Goal: Transaction & Acquisition: Purchase product/service

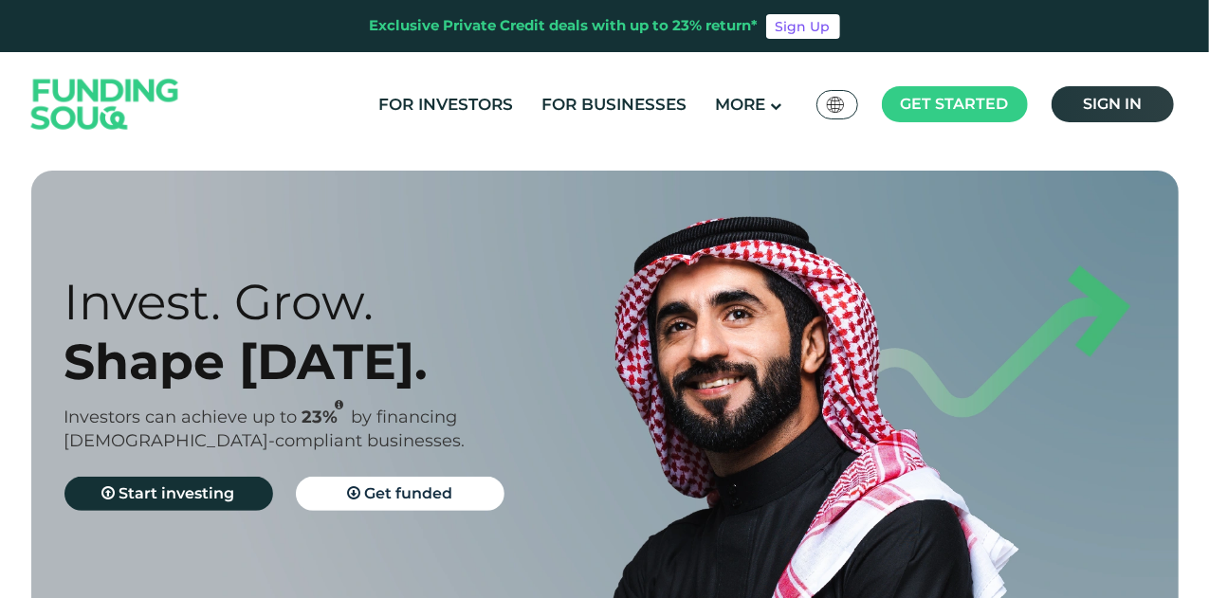
click at [1138, 100] on span "Sign in" at bounding box center [1112, 104] width 59 height 18
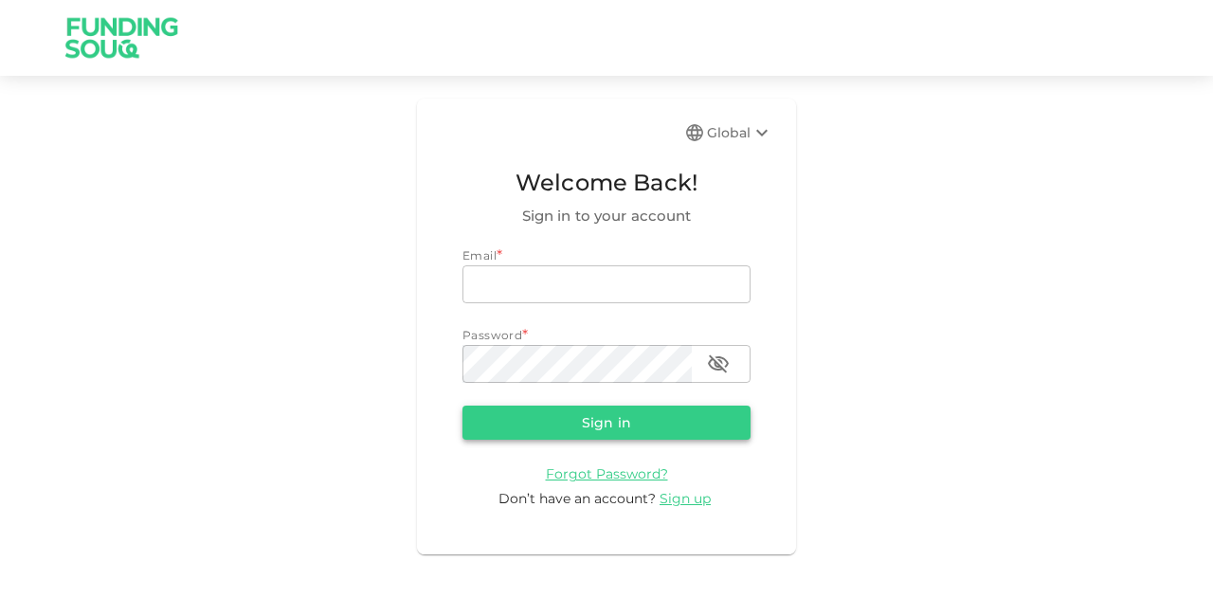
type input "mohanad.y.yasin@hotmail.com"
click at [666, 431] on button "Sign in" at bounding box center [607, 423] width 288 height 34
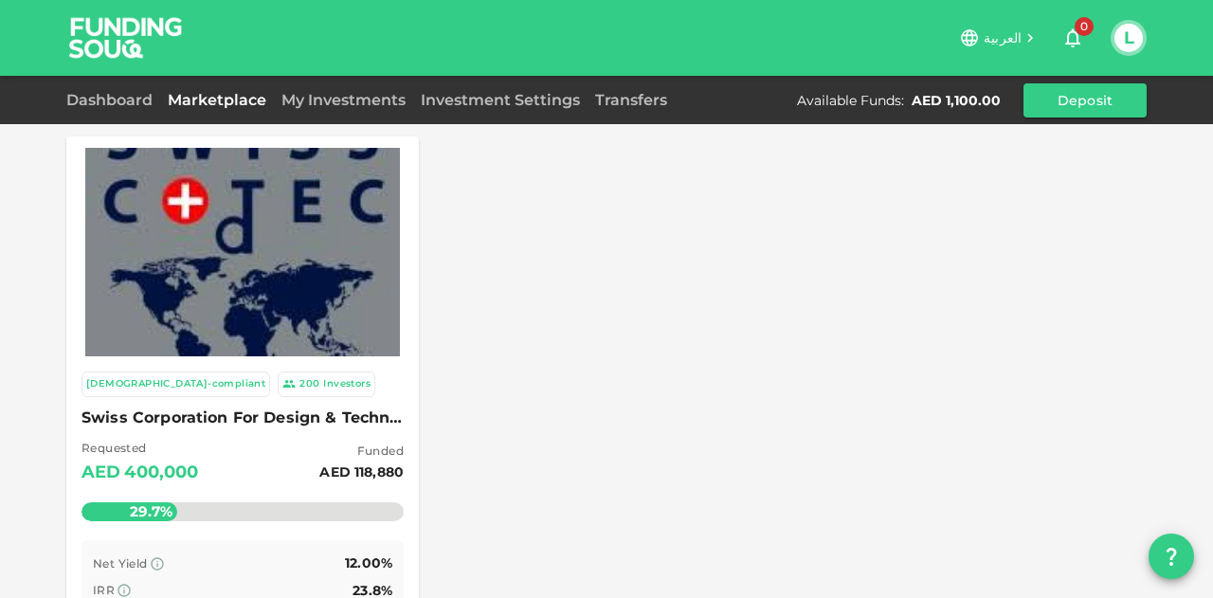
click at [319, 305] on img at bounding box center [242, 252] width 315 height 315
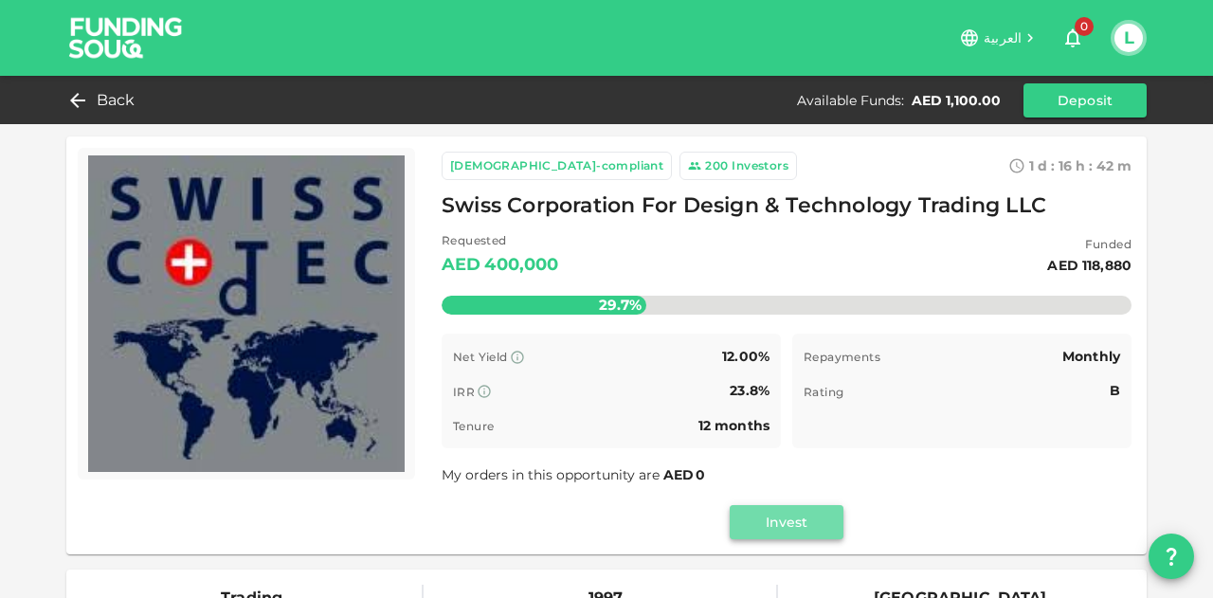
click at [790, 518] on button "Invest" at bounding box center [787, 522] width 114 height 34
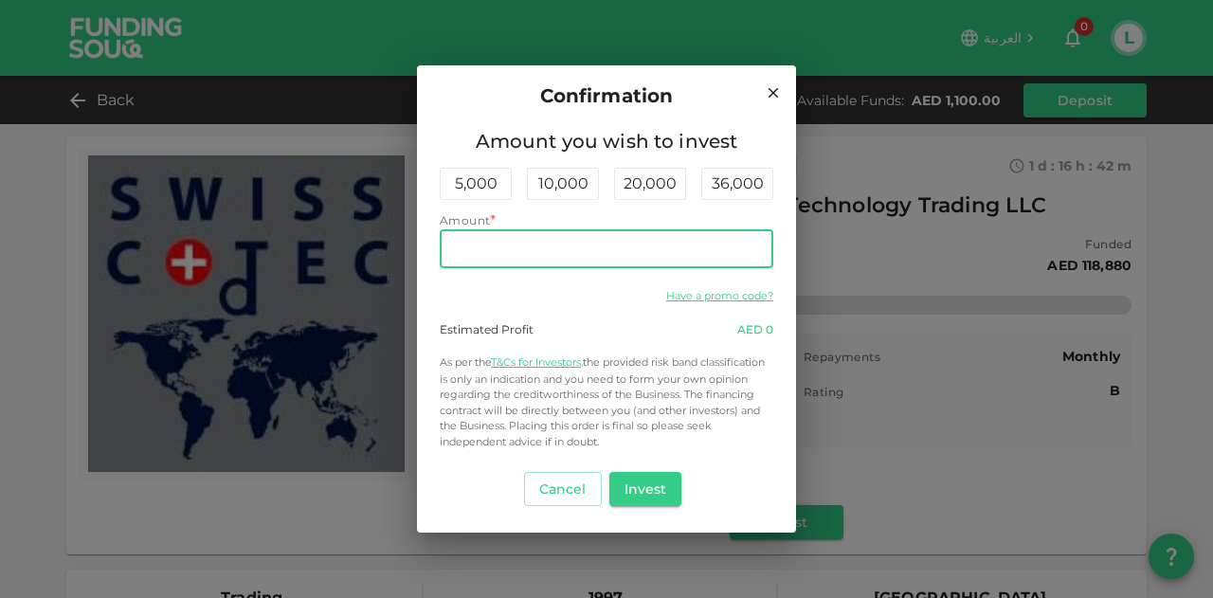
click at [502, 240] on input "Amount" at bounding box center [607, 249] width 334 height 38
type input "1,100"
click at [660, 503] on button "Invest" at bounding box center [646, 489] width 73 height 34
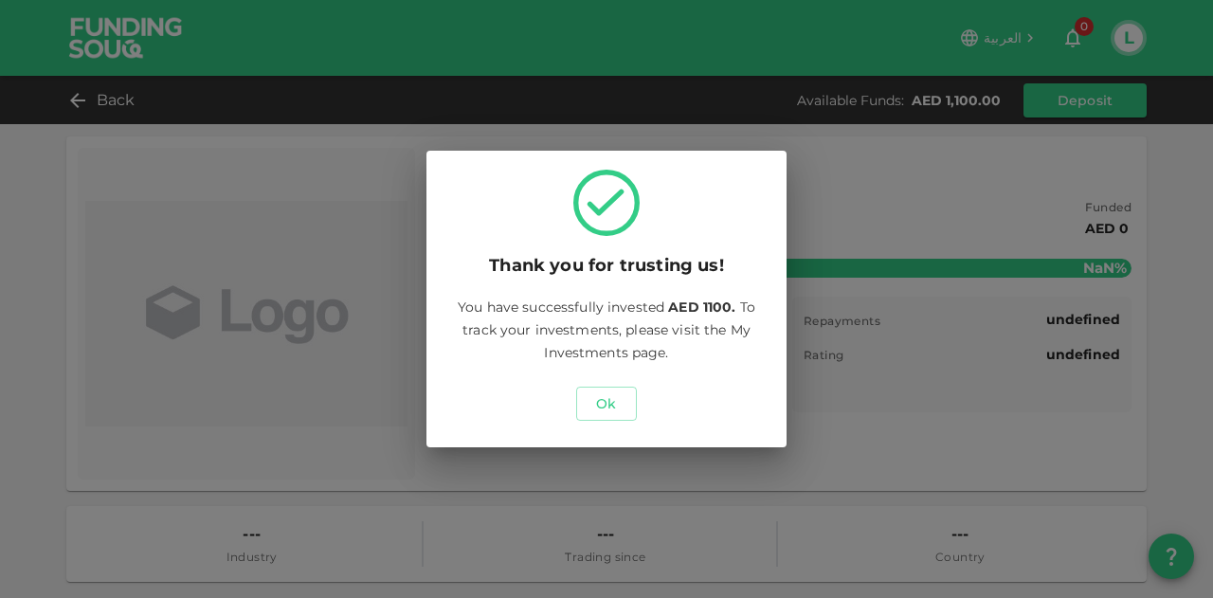
click at [575, 401] on div "Ok" at bounding box center [606, 403] width 315 height 49
click at [621, 404] on button "Ok" at bounding box center [606, 404] width 61 height 34
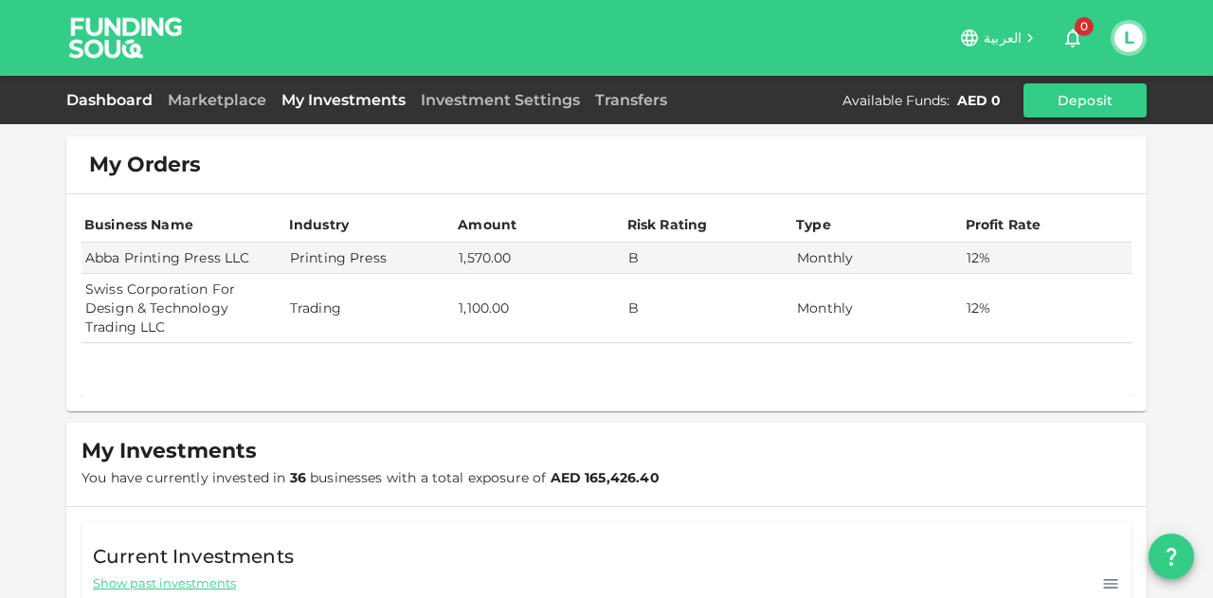
click at [142, 104] on link "Dashboard" at bounding box center [113, 100] width 94 height 18
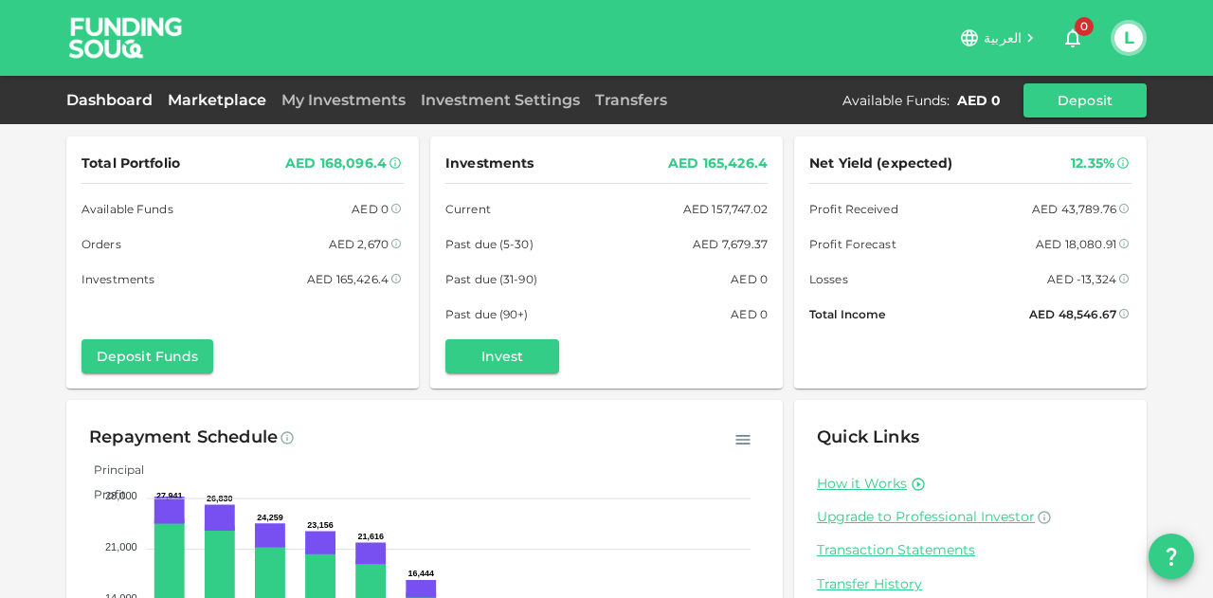
click at [255, 105] on link "Marketplace" at bounding box center [217, 100] width 114 height 18
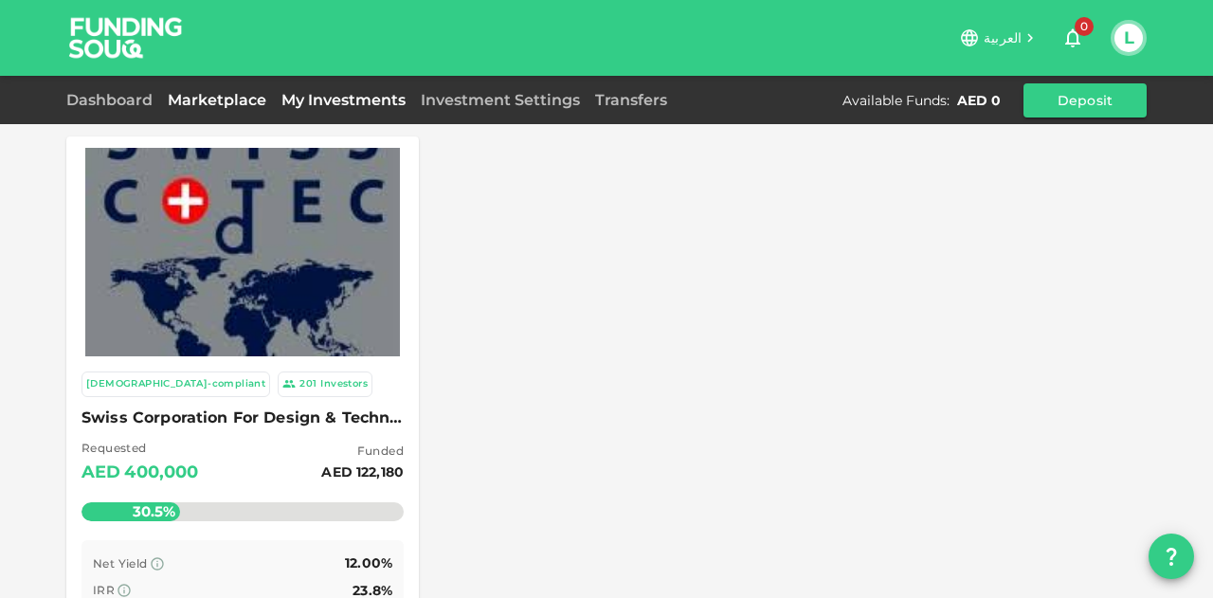
click at [337, 104] on link "My Investments" at bounding box center [343, 100] width 139 height 18
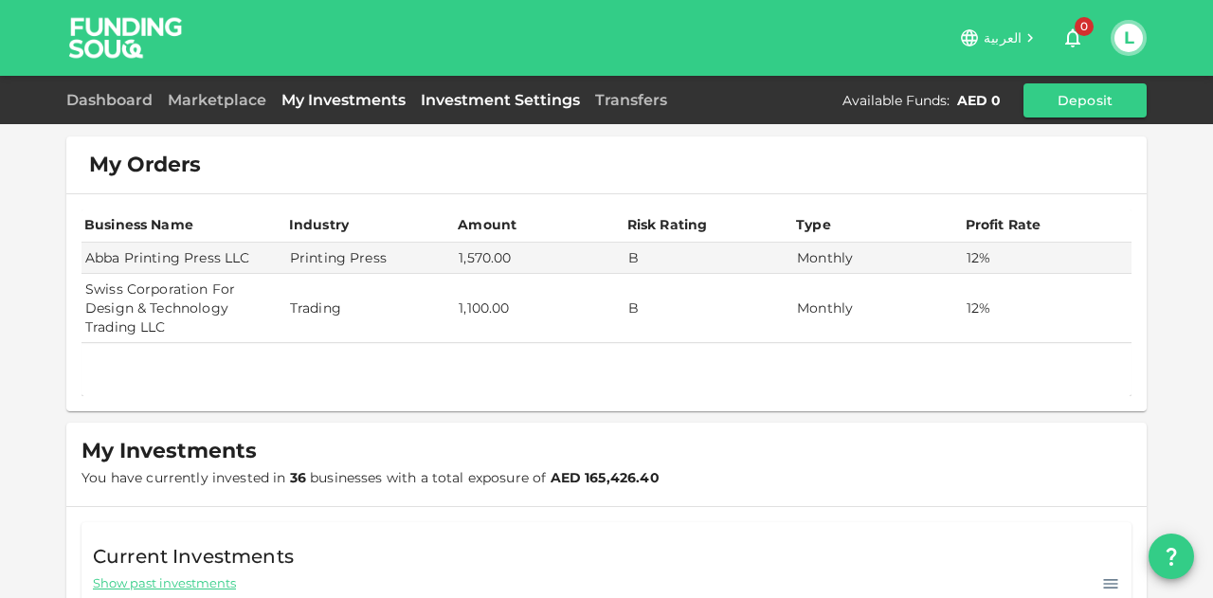
click at [448, 98] on link "Investment Settings" at bounding box center [500, 100] width 174 height 18
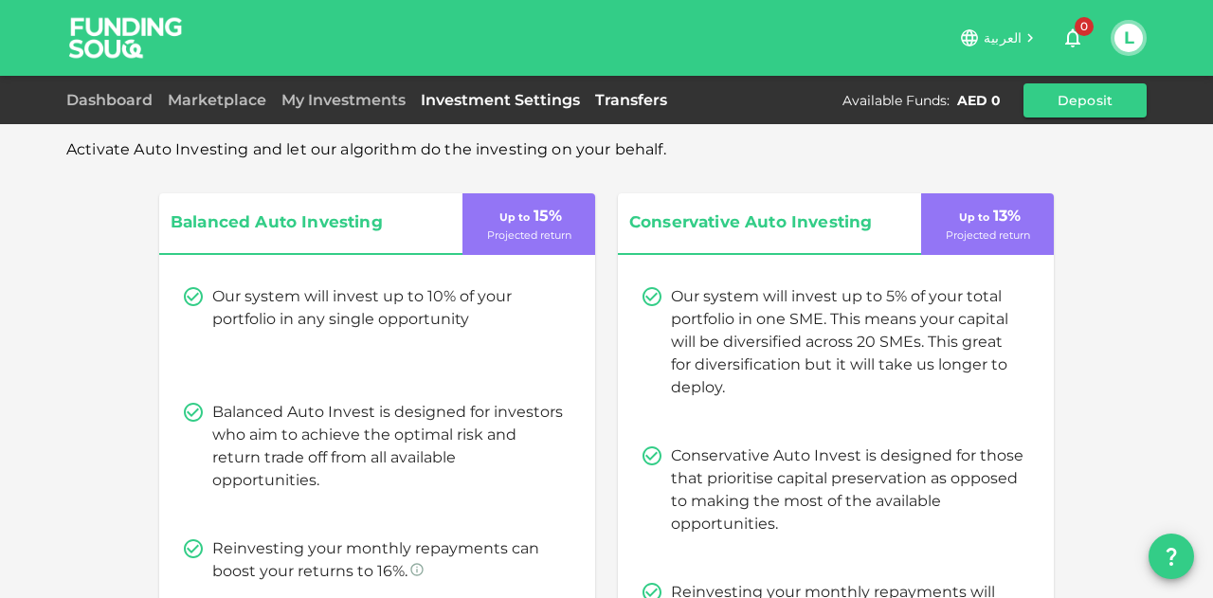
click at [603, 92] on link "Transfers" at bounding box center [631, 100] width 87 height 18
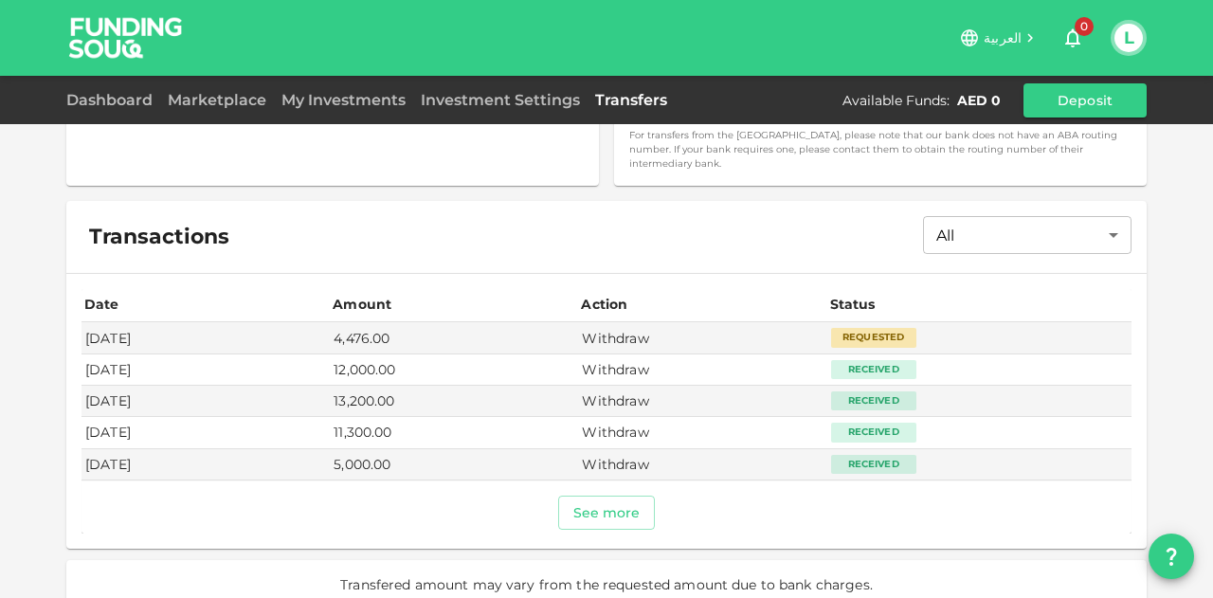
scroll to position [561, 0]
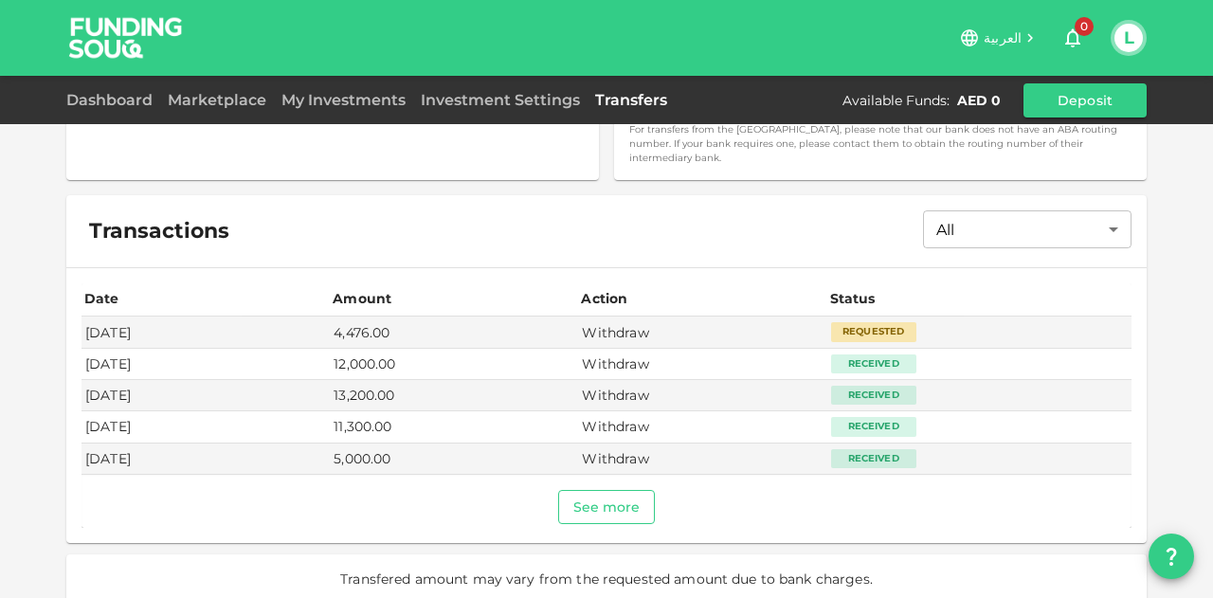
click at [596, 502] on button "See more" at bounding box center [607, 507] width 98 height 34
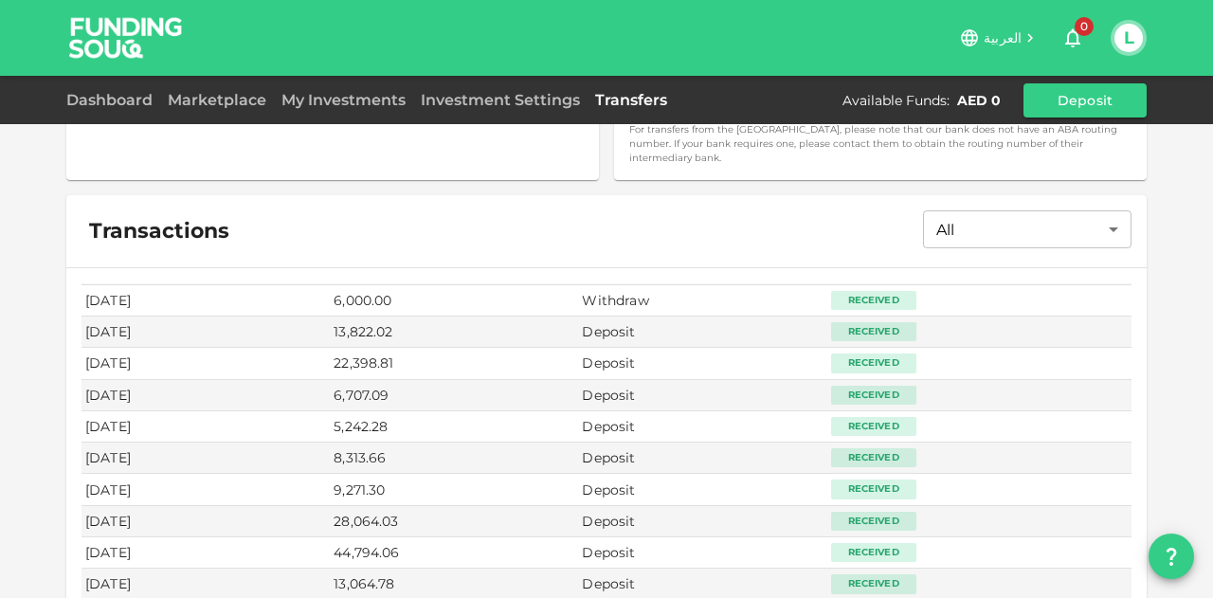
scroll to position [0, 0]
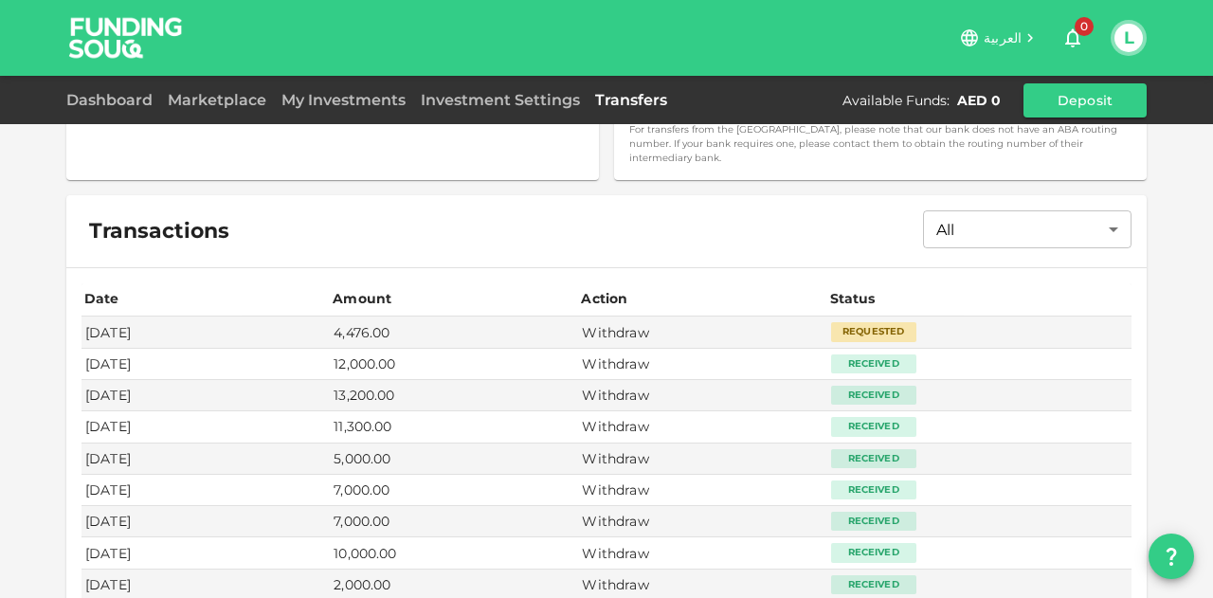
click at [183, 297] on th "Date" at bounding box center [206, 299] width 248 height 33
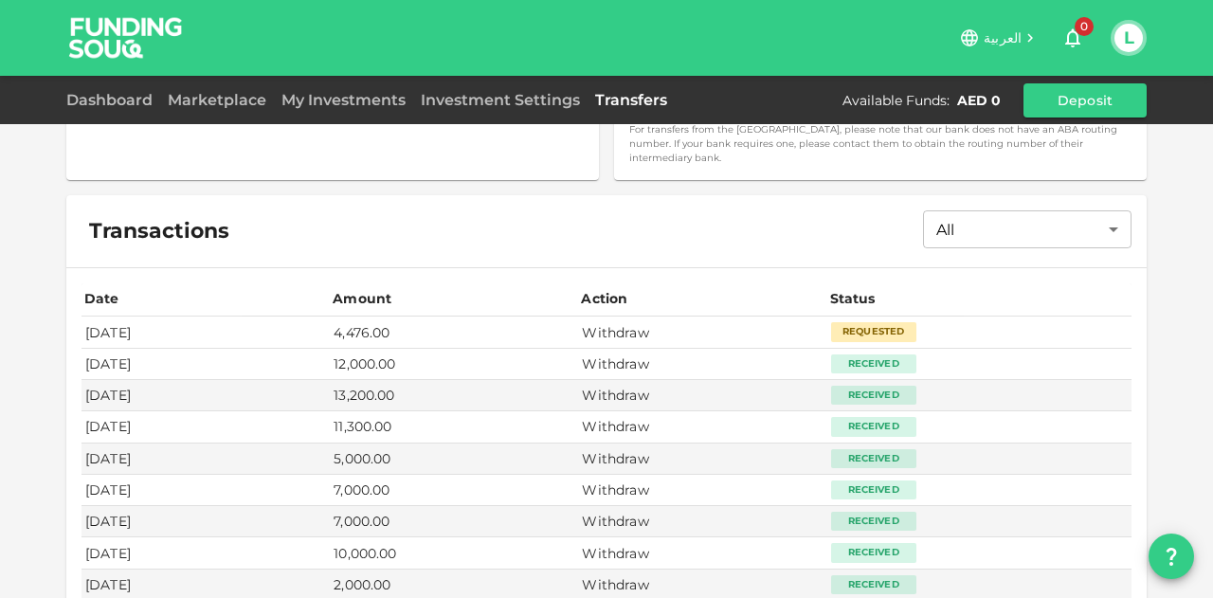
click at [897, 322] on div "Requested" at bounding box center [873, 331] width 85 height 19
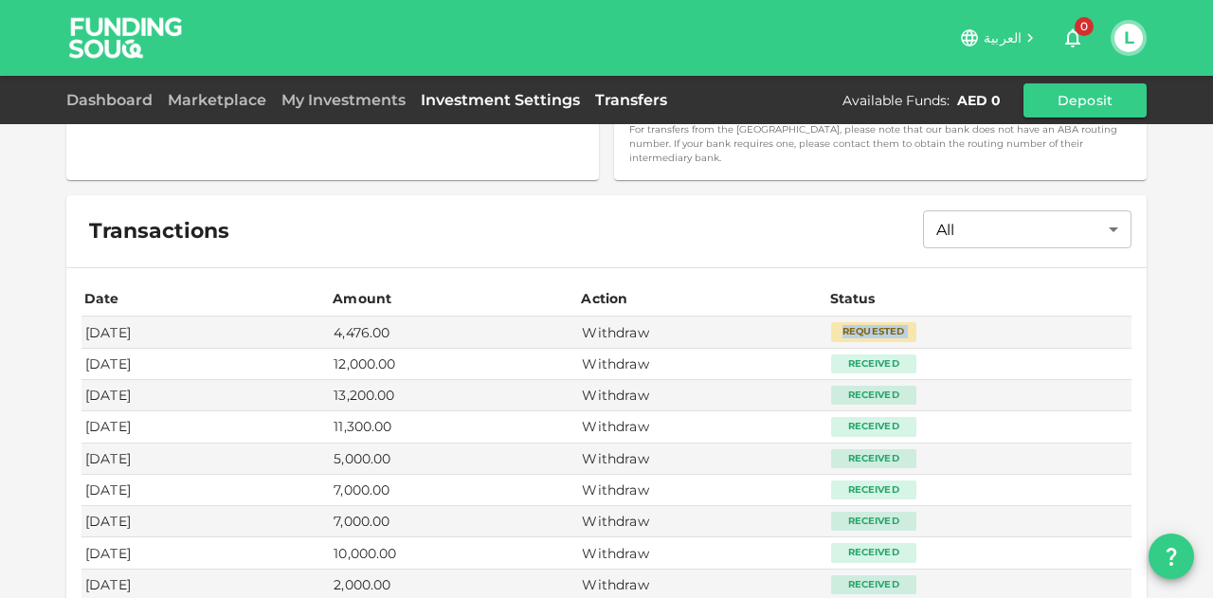
click at [502, 92] on link "Investment Settings" at bounding box center [500, 100] width 174 height 18
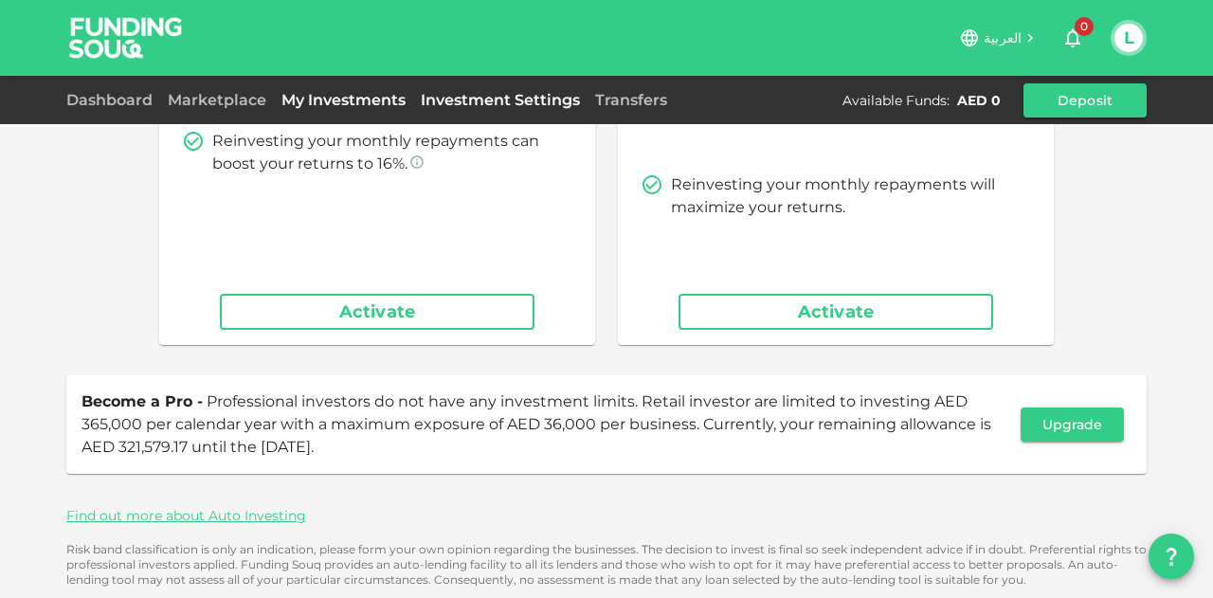
click at [387, 100] on link "My Investments" at bounding box center [343, 100] width 139 height 18
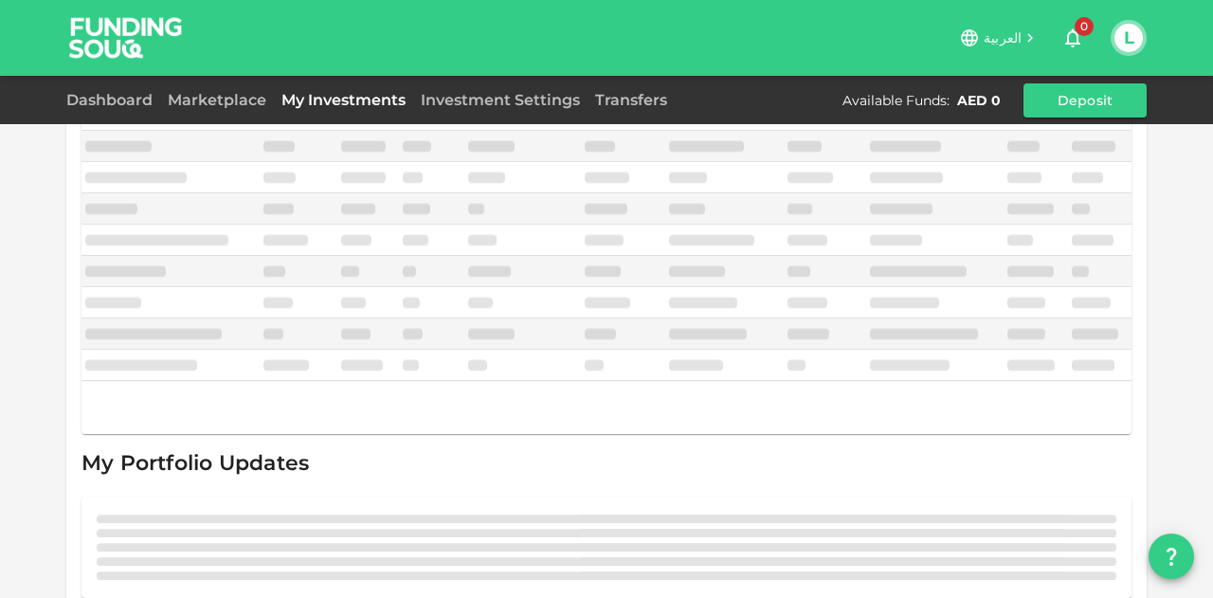
click at [198, 113] on div "Dashboard Marketplace My Investments Investment Settings Transfers Available Fu…" at bounding box center [606, 100] width 1081 height 34
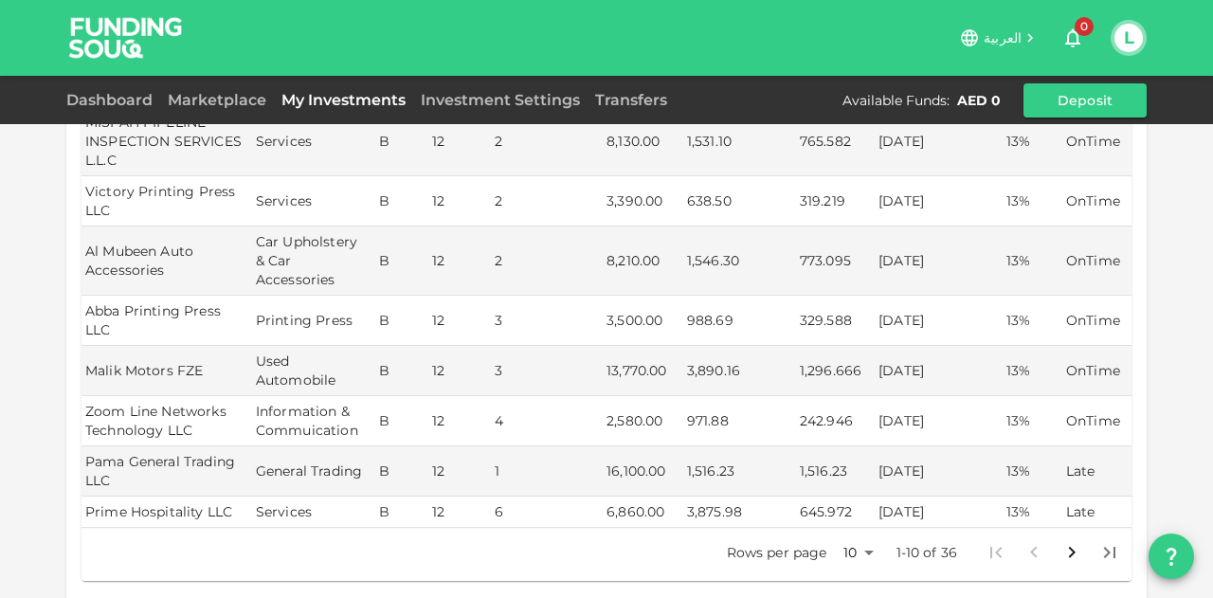
scroll to position [686, 0]
click at [213, 100] on link "Marketplace" at bounding box center [217, 100] width 114 height 18
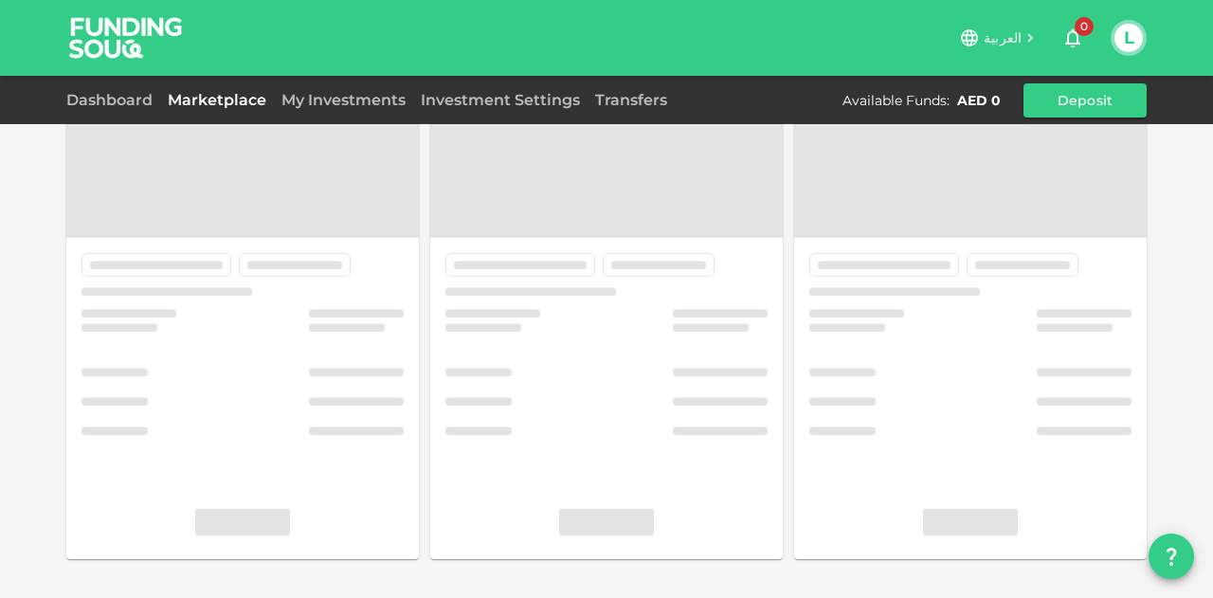
click at [213, 100] on link "Marketplace" at bounding box center [217, 100] width 114 height 18
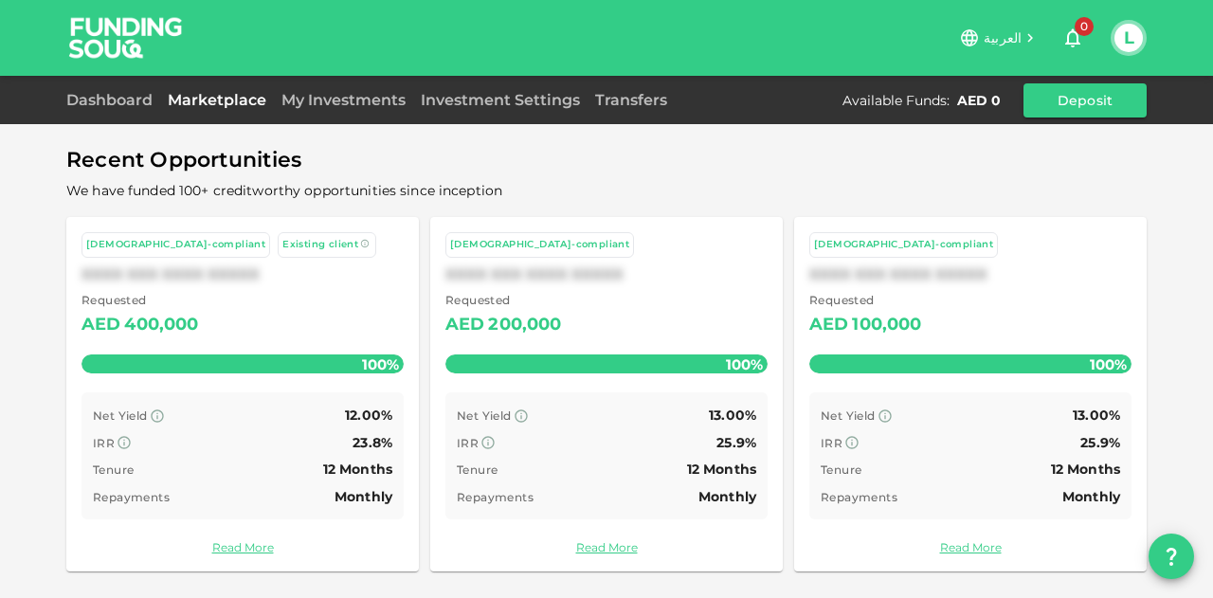
scroll to position [660, 0]
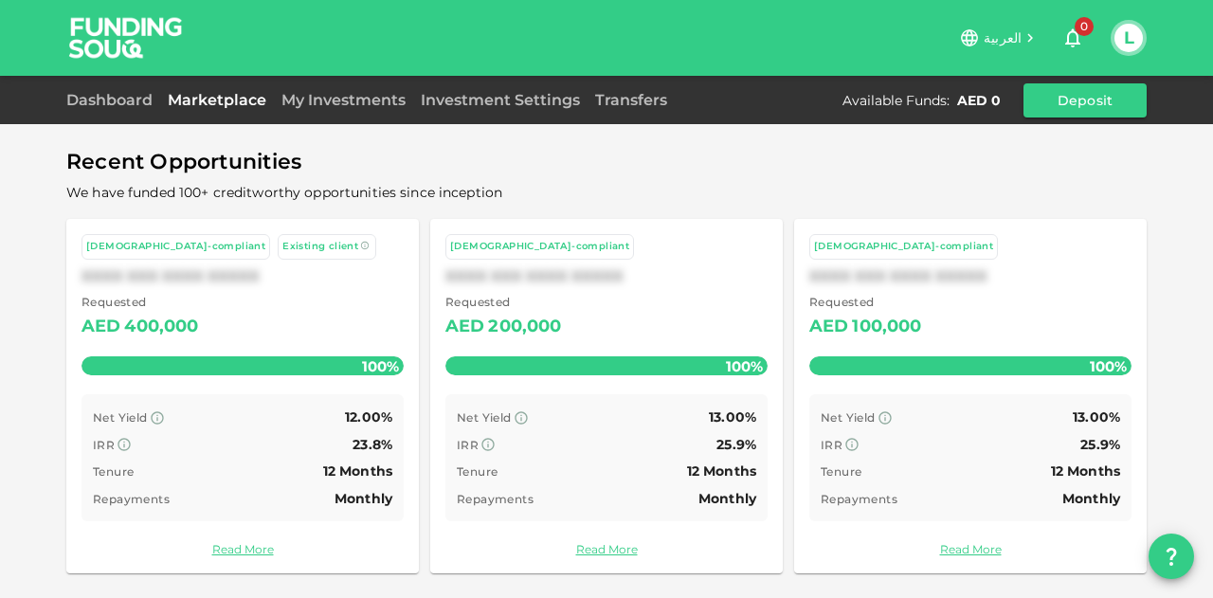
click at [94, 115] on div "Dashboard Marketplace My Investments Investment Settings Transfers Available Fu…" at bounding box center [606, 100] width 1081 height 34
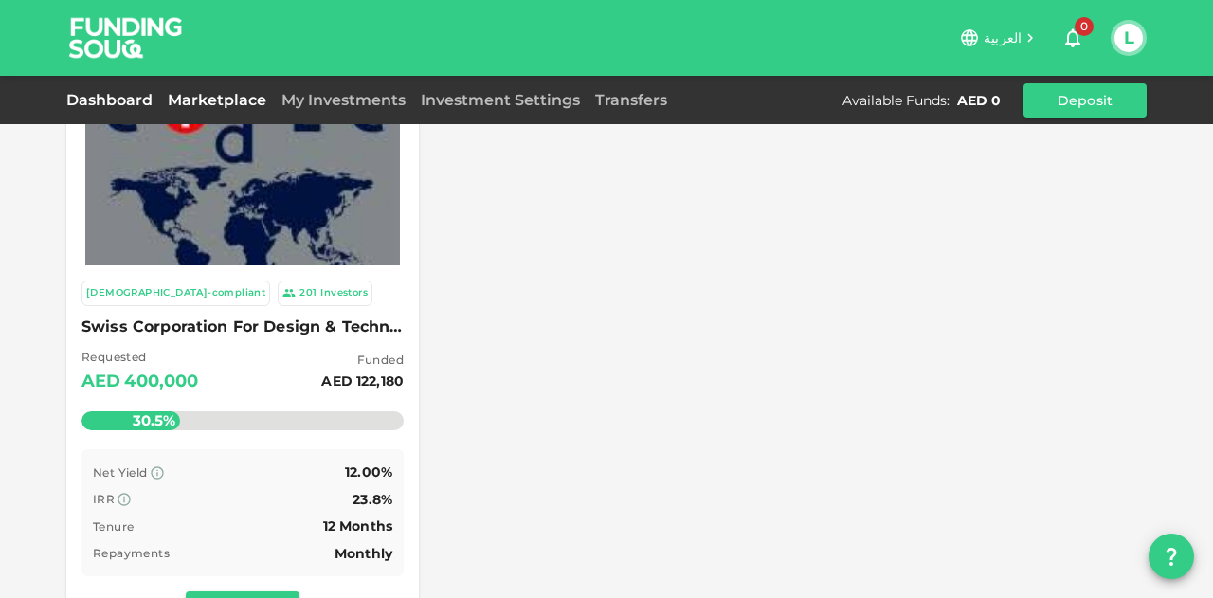
click at [115, 101] on link "Dashboard" at bounding box center [113, 100] width 94 height 18
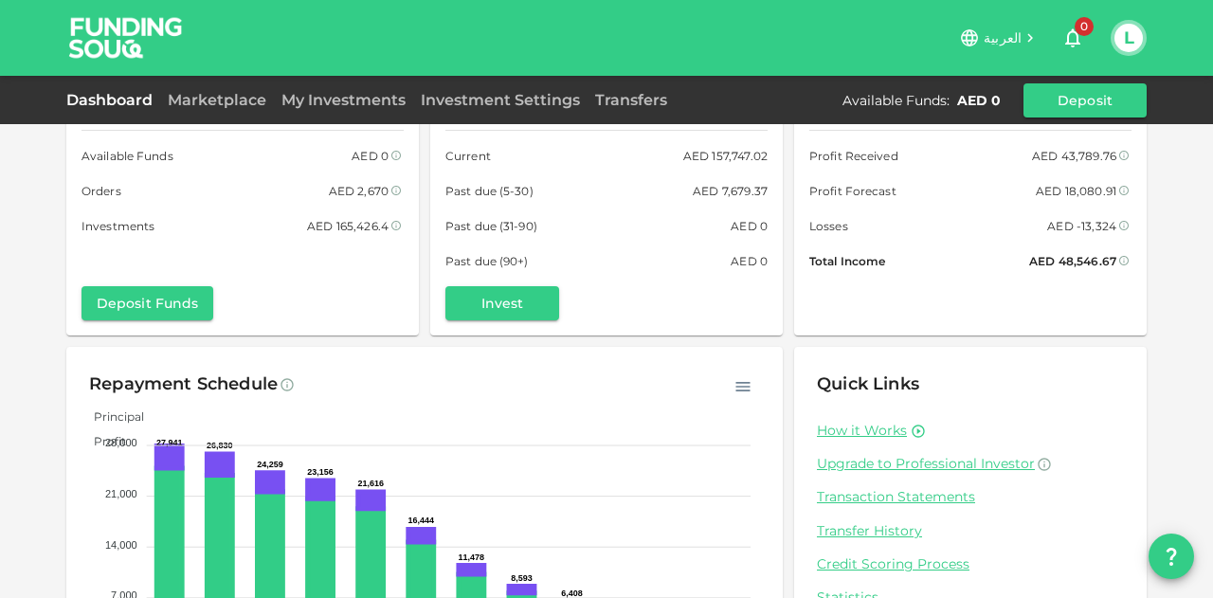
scroll to position [95, 0]
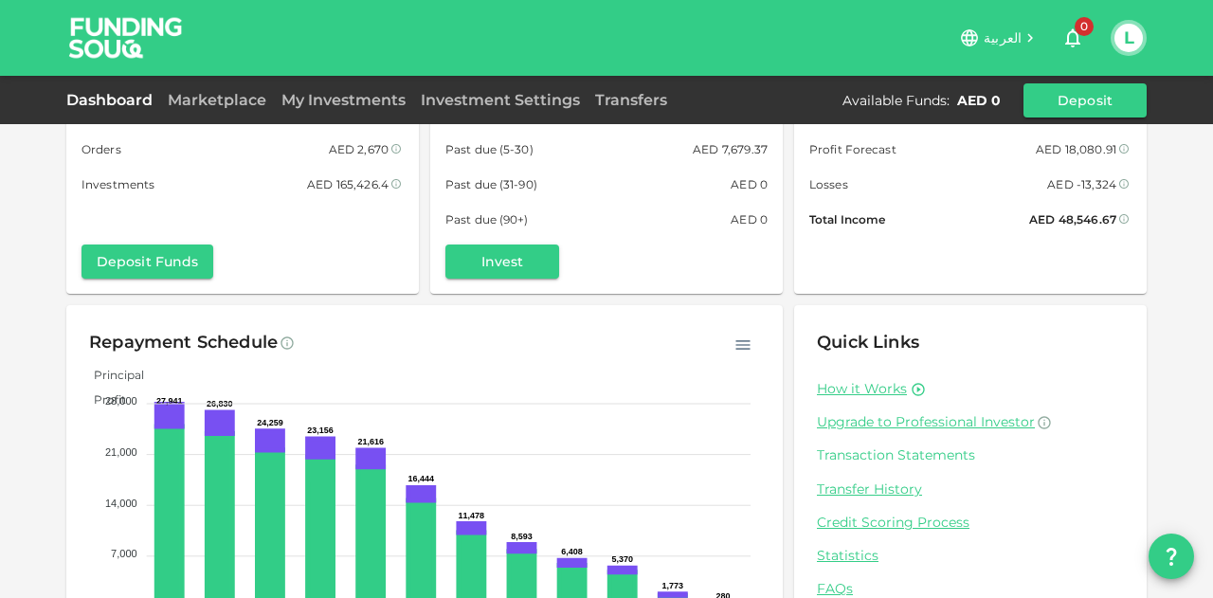
click at [920, 454] on link "Transaction Statements" at bounding box center [970, 456] width 307 height 18
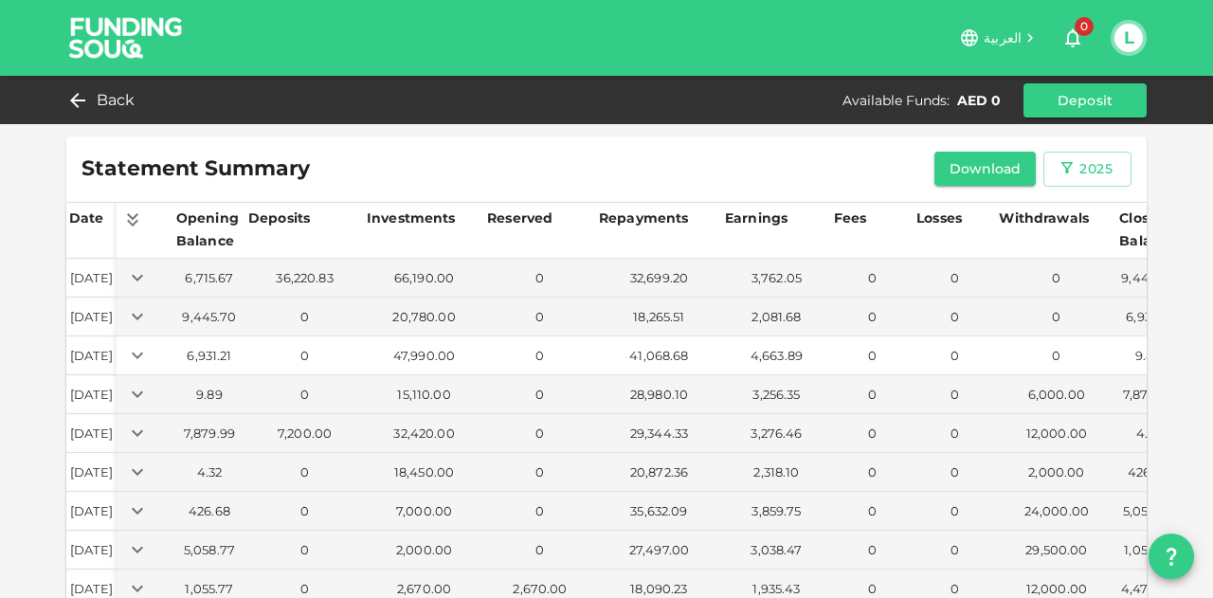
scroll to position [95, 0]
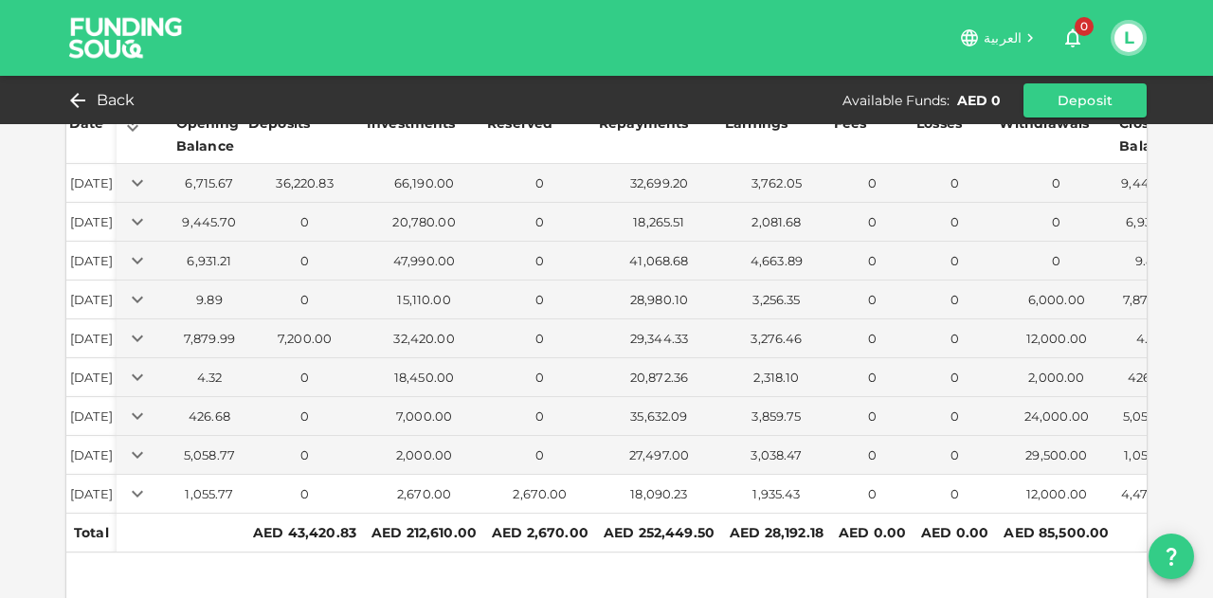
click at [681, 491] on div "18,090.23" at bounding box center [659, 494] width 119 height 18
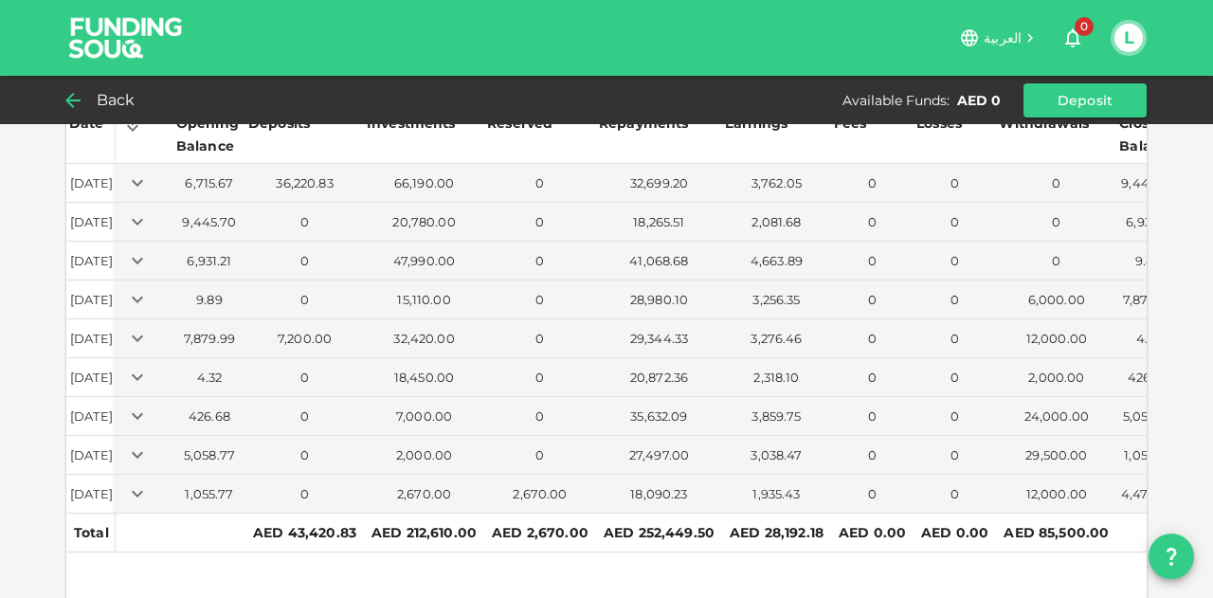
click at [99, 98] on span "Back" at bounding box center [116, 100] width 39 height 27
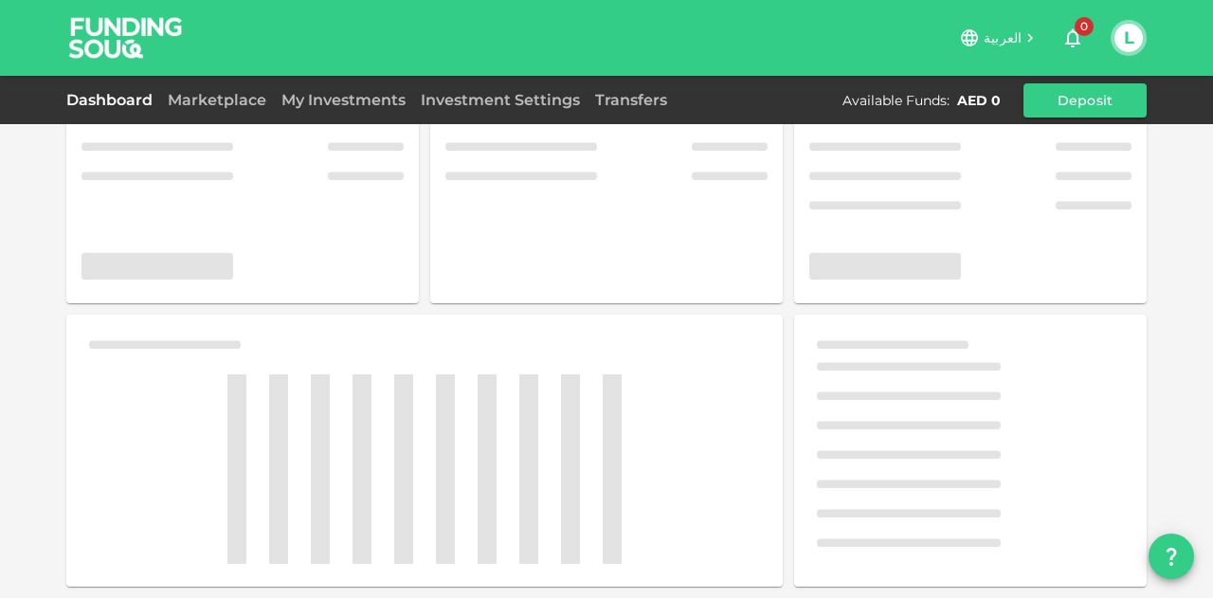
click at [107, 101] on link "Dashboard" at bounding box center [113, 100] width 94 height 18
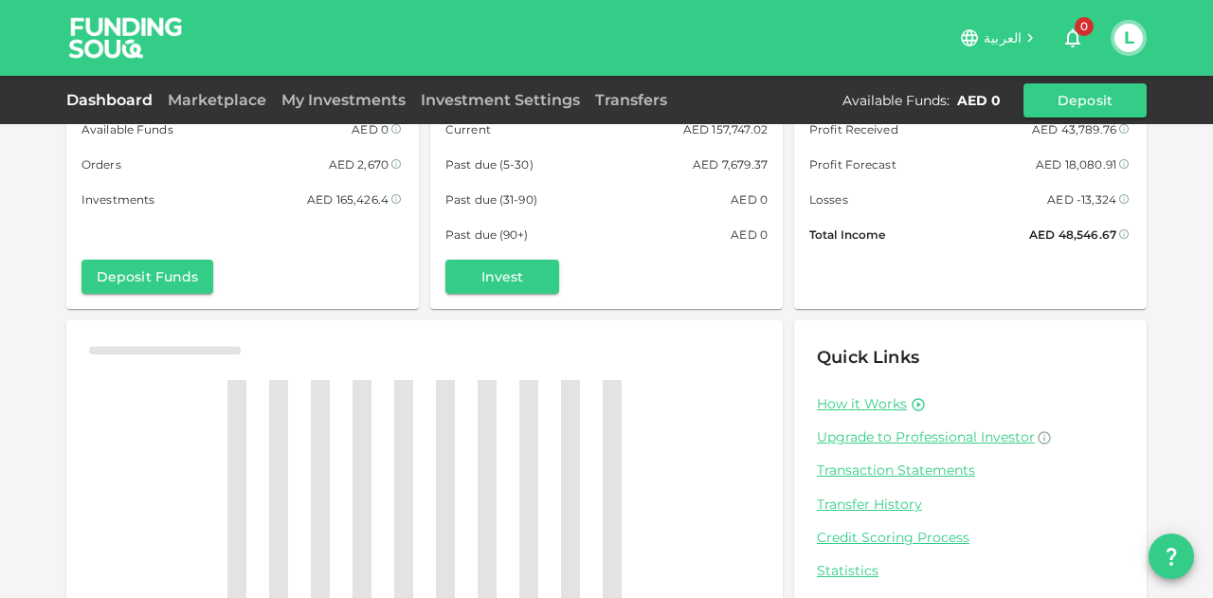
click at [107, 101] on link "Dashboard" at bounding box center [113, 100] width 94 height 18
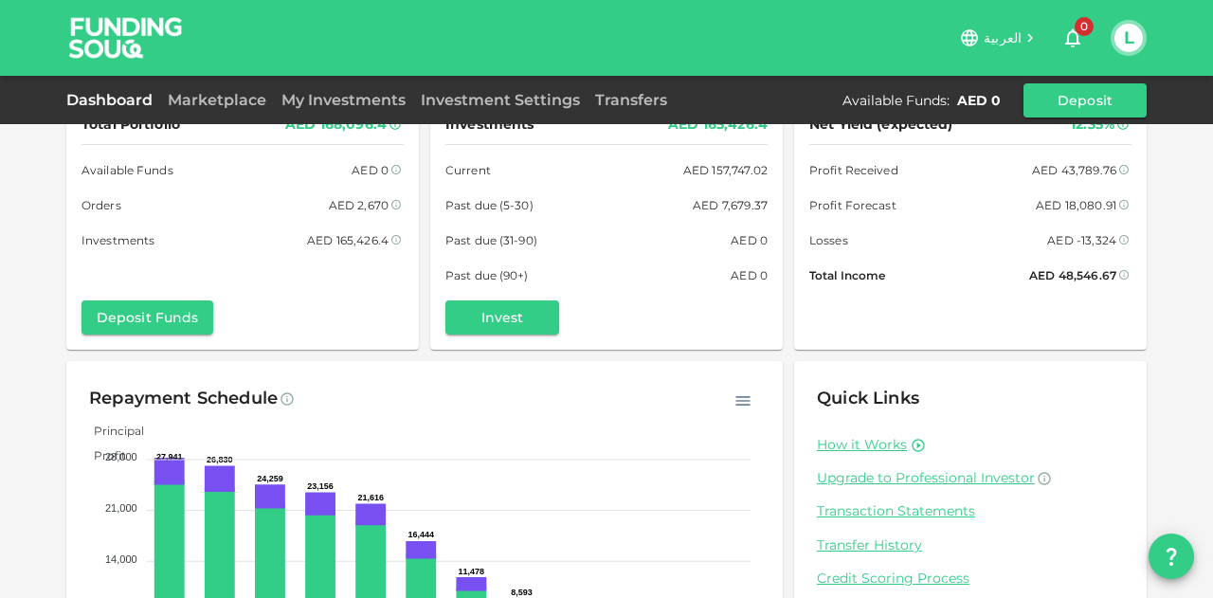
scroll to position [0, 0]
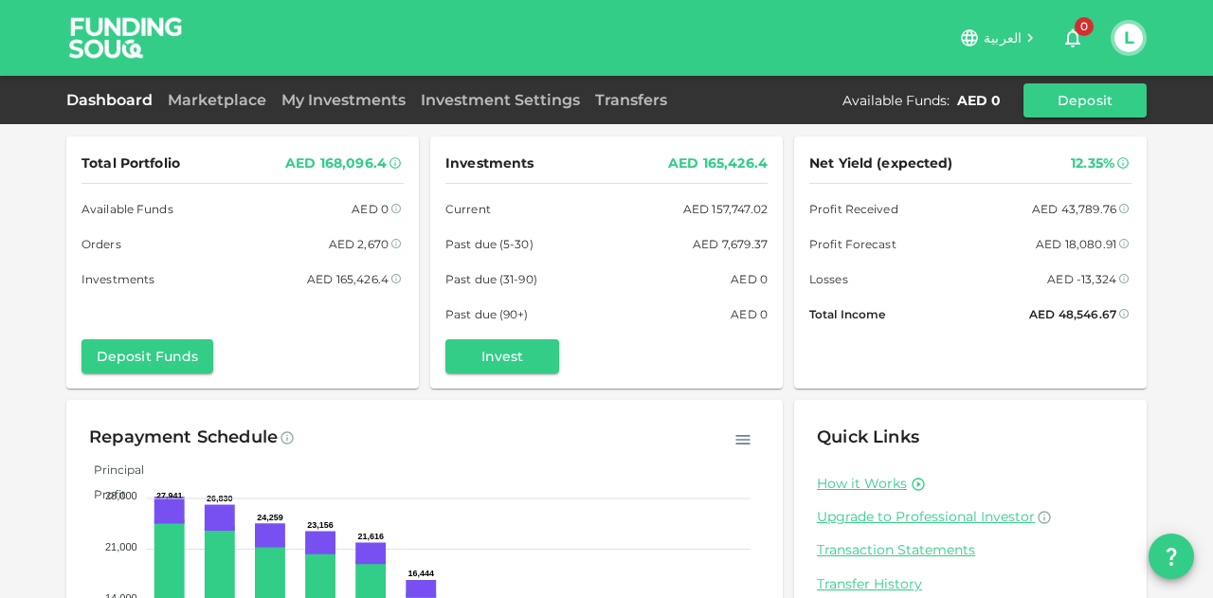
click at [221, 116] on div "Dashboard Marketplace My Investments Investment Settings Transfers Available Fu…" at bounding box center [606, 100] width 1081 height 34
click at [223, 101] on link "Marketplace" at bounding box center [217, 100] width 114 height 18
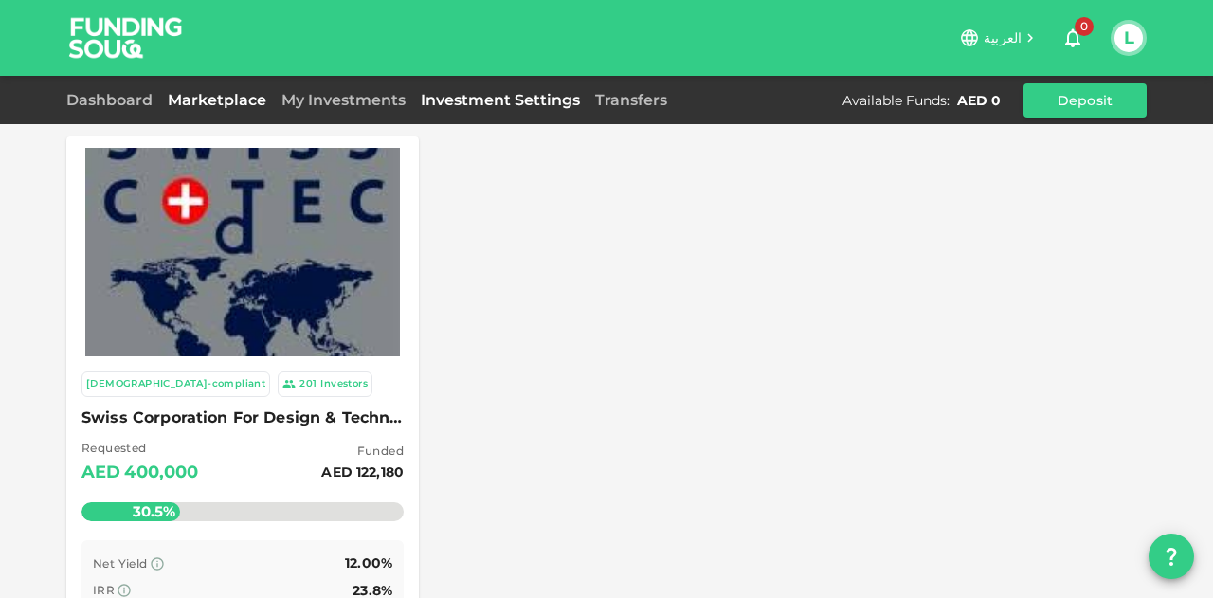
click at [421, 100] on link "Investment Settings" at bounding box center [500, 100] width 174 height 18
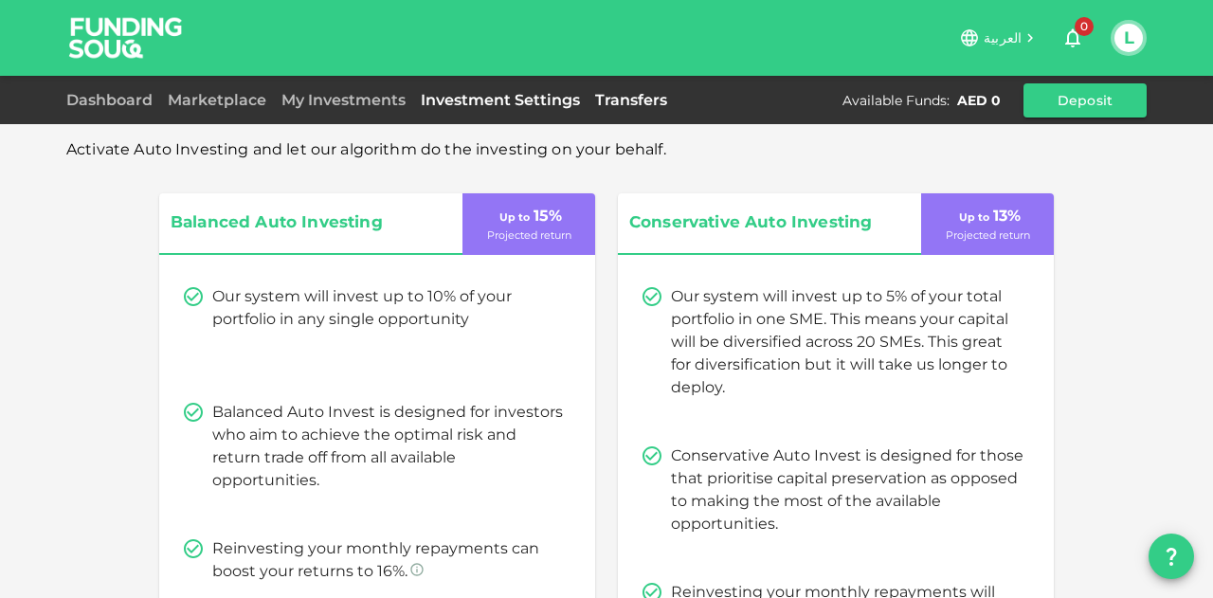
click at [645, 94] on link "Transfers" at bounding box center [631, 100] width 87 height 18
